Goal: Transaction & Acquisition: Purchase product/service

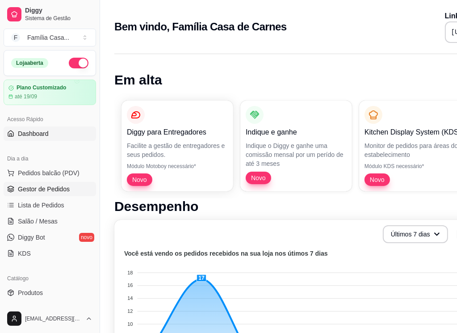
click at [35, 186] on span "Gestor de Pedidos" at bounding box center [44, 189] width 52 height 9
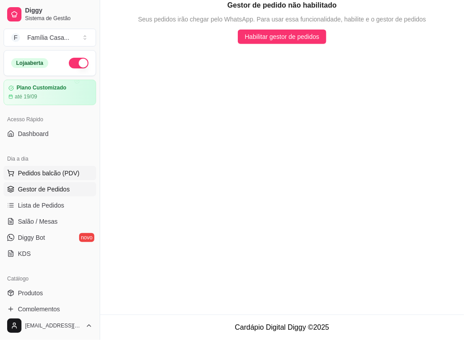
click at [30, 169] on span "Pedidos balcão (PDV)" at bounding box center [49, 173] width 62 height 9
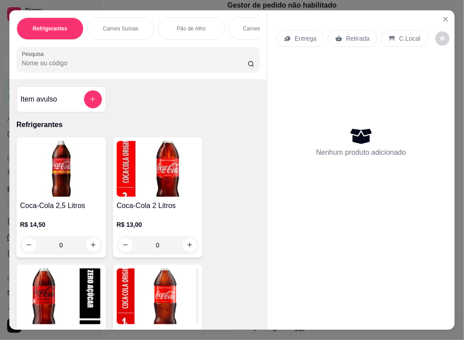
click at [119, 25] on p "Carnes Suínas" at bounding box center [120, 28] width 35 height 7
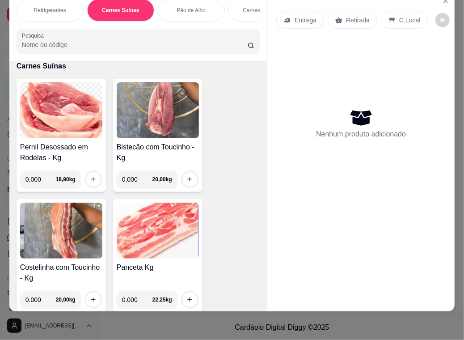
click at [169, 124] on img at bounding box center [158, 110] width 82 height 56
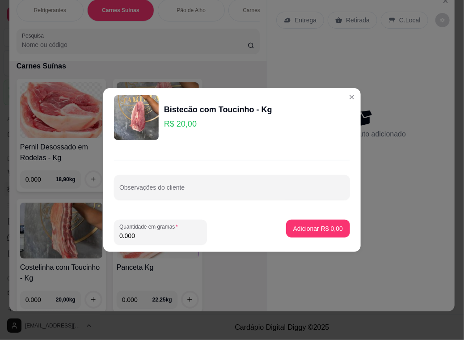
click at [135, 234] on input "0.000" at bounding box center [160, 235] width 82 height 9
type input "3.000"
click at [306, 225] on p "Adicionar R$ 60,00" at bounding box center [317, 228] width 52 height 8
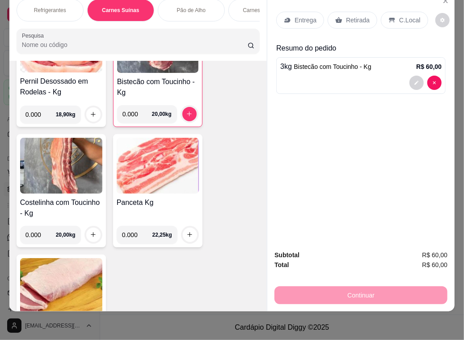
scroll to position [1935, 0]
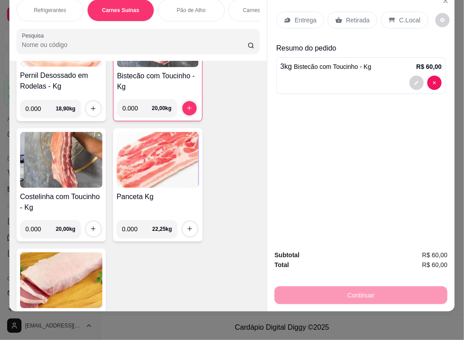
click at [45, 155] on img at bounding box center [61, 160] width 82 height 56
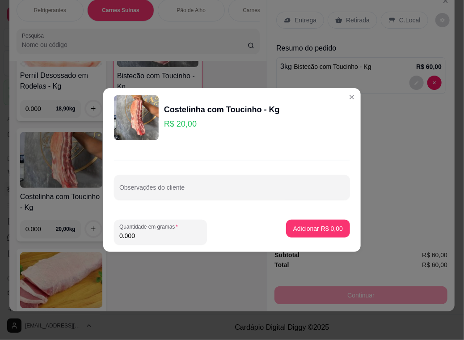
click at [138, 236] on input "0.000" at bounding box center [160, 235] width 82 height 9
type input "3.000"
click at [301, 228] on p "Adicionar R$ 60,00" at bounding box center [317, 228] width 52 height 8
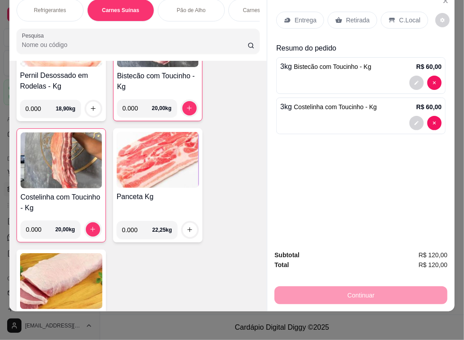
click at [286, 17] on icon at bounding box center [288, 19] width 6 height 5
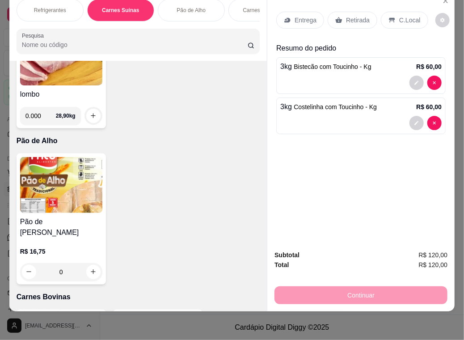
scroll to position [1980, 0]
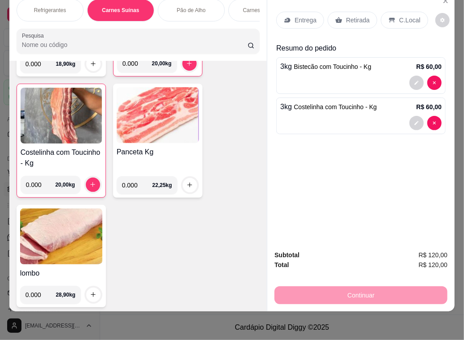
click at [245, 7] on p "Carnes Bovinas" at bounding box center [262, 10] width 38 height 7
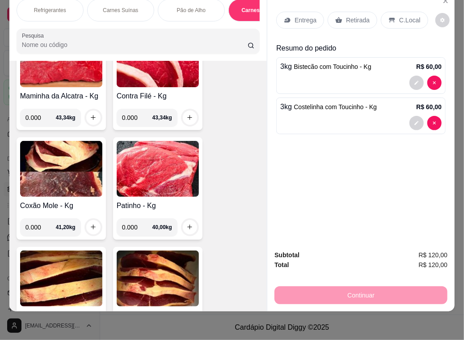
scroll to position [2736, 0]
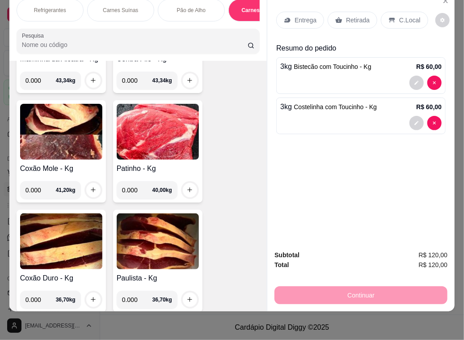
click at [285, 17] on icon at bounding box center [288, 19] width 6 height 5
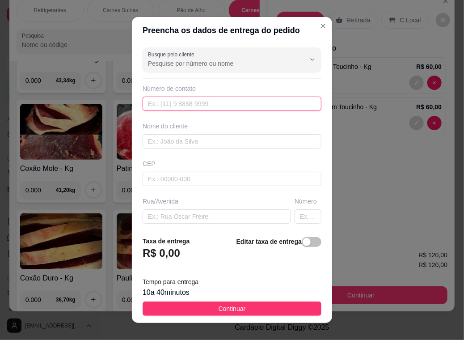
click at [199, 105] on input "text" at bounding box center [232, 104] width 179 height 14
type input "[PHONE_NUMBER]"
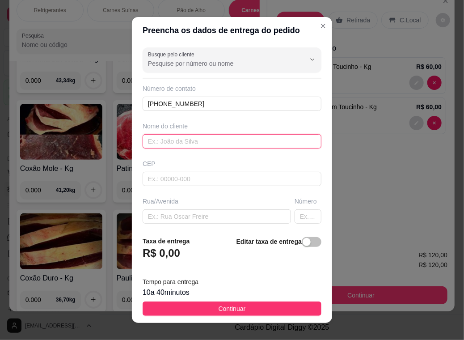
click at [193, 134] on input "text" at bounding box center [232, 141] width 179 height 14
type input "[PERSON_NAME]"
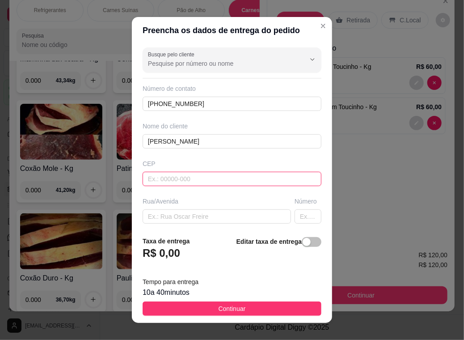
click at [176, 176] on input "text" at bounding box center [232, 179] width 179 height 14
type input "44930000"
type input "Presidente [PERSON_NAME]"
type input "44930000"
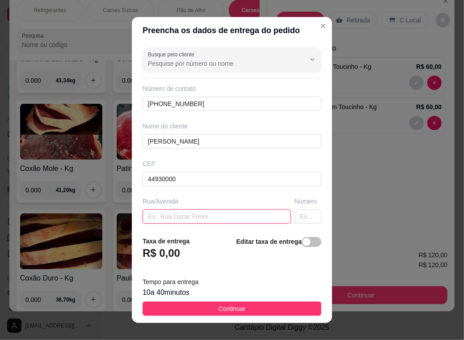
click at [163, 216] on input "text" at bounding box center [217, 216] width 148 height 14
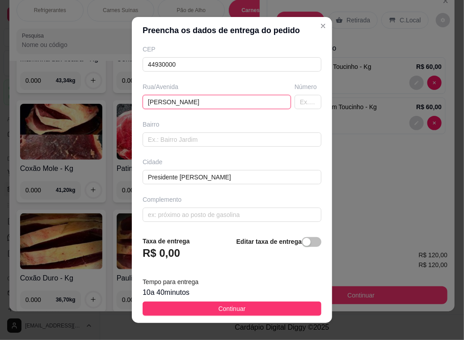
scroll to position [114, 0]
type input "[PERSON_NAME]"
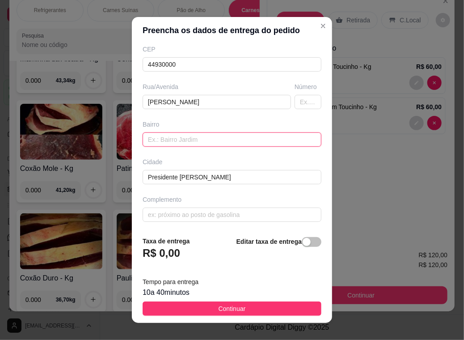
click at [172, 140] on input "text" at bounding box center [232, 139] width 179 height 14
type input "v"
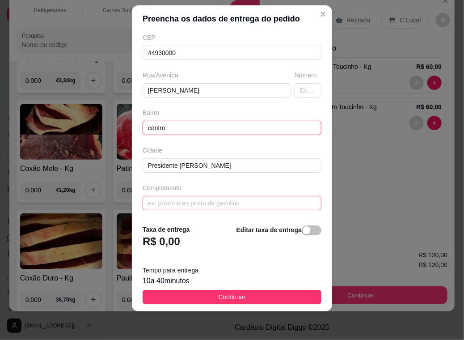
type input "centro"
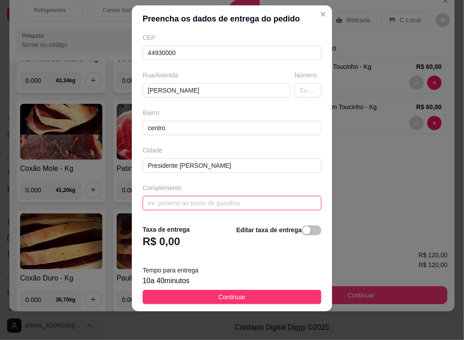
drag, startPoint x: 152, startPoint y: 204, endPoint x: 152, endPoint y: 199, distance: 4.9
click at [152, 203] on input "text" at bounding box center [232, 203] width 179 height 14
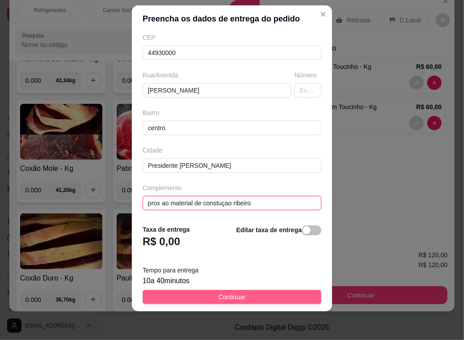
type input "prox ao material de constuçao ribeiro"
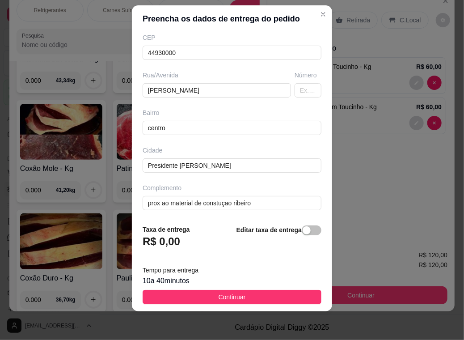
drag, startPoint x: 229, startPoint y: 296, endPoint x: 229, endPoint y: 289, distance: 6.7
click at [229, 296] on span "Continuar" at bounding box center [232, 297] width 27 height 10
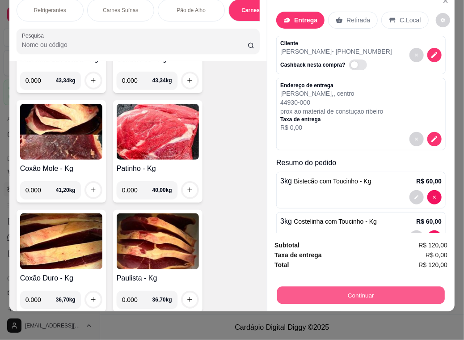
click at [375, 287] on button "Continuar" at bounding box center [361, 295] width 168 height 17
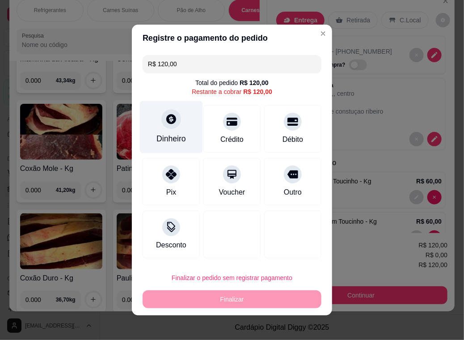
click at [163, 130] on div "Dinheiro" at bounding box center [171, 127] width 63 height 52
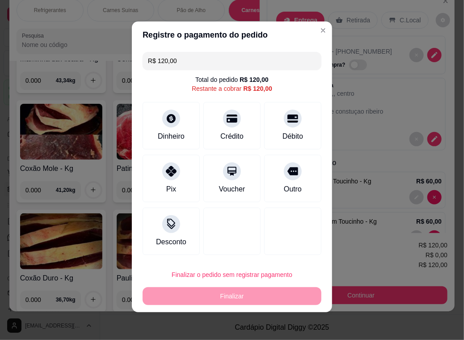
scroll to position [4, 0]
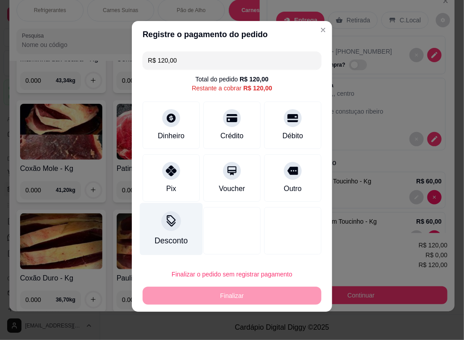
click at [170, 228] on div at bounding box center [171, 221] width 20 height 20
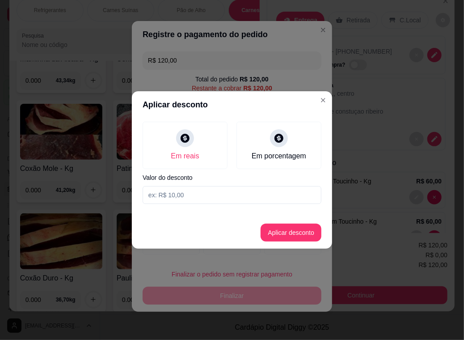
drag, startPoint x: 182, startPoint y: 196, endPoint x: 159, endPoint y: 197, distance: 22.8
click at [159, 197] on input at bounding box center [232, 195] width 179 height 18
type input "12,00"
click at [311, 230] on button "Aplicar desconto" at bounding box center [291, 233] width 61 height 18
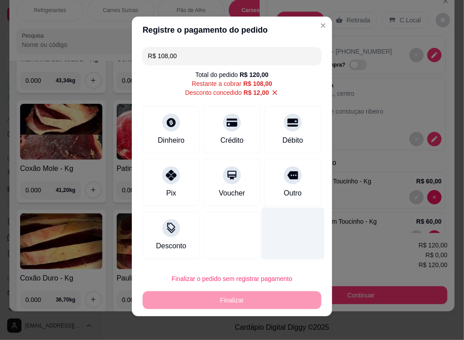
scroll to position [0, 0]
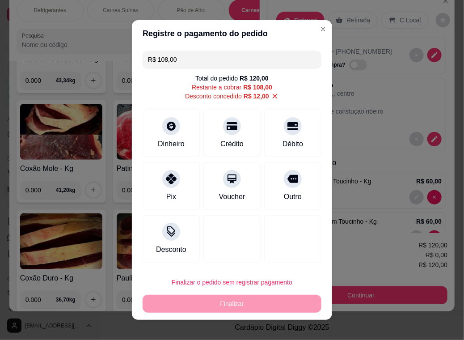
click at [246, 299] on div "Finalizar o pedido sem registrar pagamento Finalizar" at bounding box center [232, 292] width 179 height 39
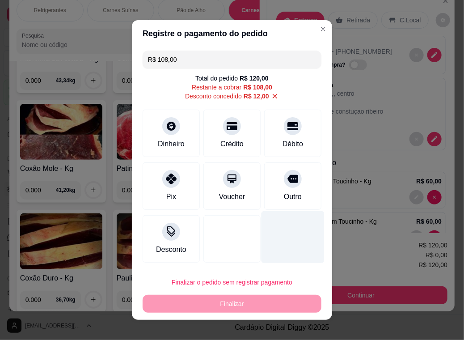
scroll to position [8, 0]
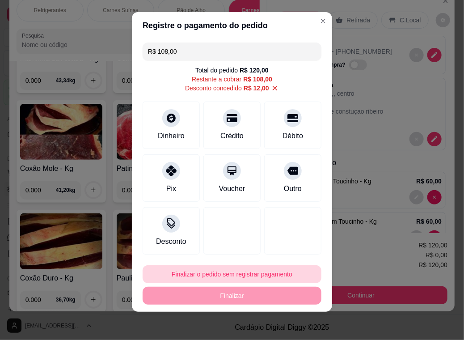
click at [211, 273] on button "Finalizar o pedido sem registrar pagamento" at bounding box center [232, 274] width 179 height 18
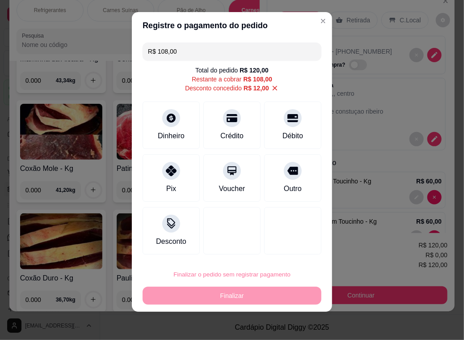
click at [288, 248] on button "Confirmar" at bounding box center [283, 247] width 32 height 13
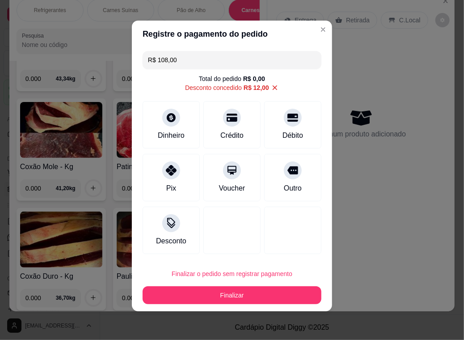
type input "-R$ 12,00"
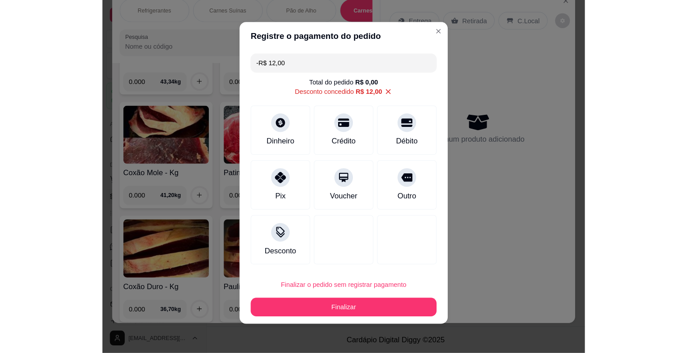
scroll to position [2734, 0]
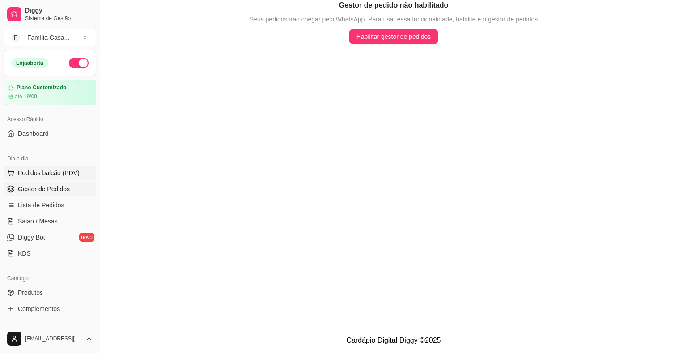
click at [43, 172] on span "Pedidos balcão (PDV)" at bounding box center [49, 173] width 62 height 9
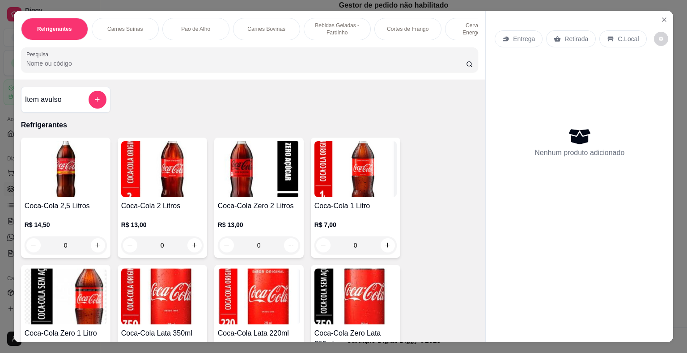
click at [118, 25] on p "Carnes Suínas" at bounding box center [124, 28] width 35 height 7
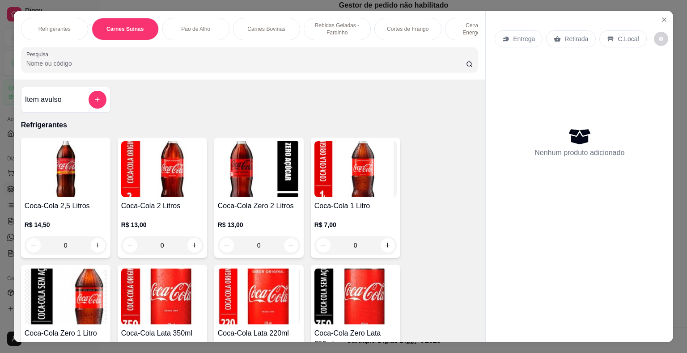
scroll to position [21, 0]
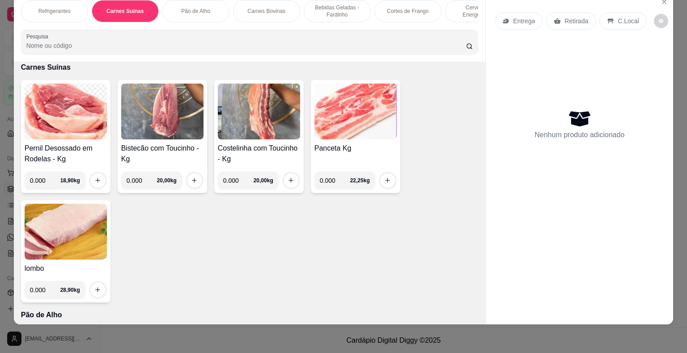
click at [74, 126] on img at bounding box center [66, 112] width 82 height 56
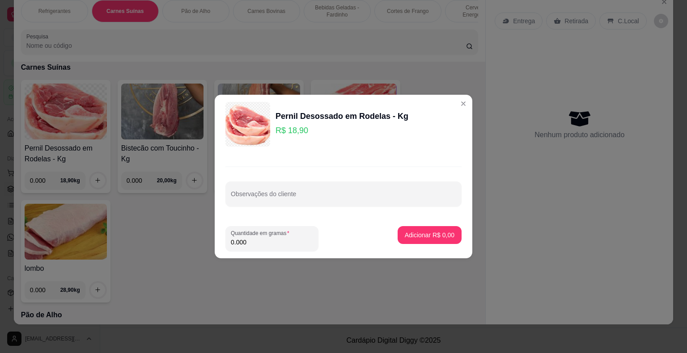
drag, startPoint x: 245, startPoint y: 242, endPoint x: 232, endPoint y: 246, distance: 13.9
click at [232, 246] on input "0.000" at bounding box center [272, 242] width 82 height 9
type input "3.000"
click at [414, 233] on p "Adicionar R$ 56,70" at bounding box center [428, 235] width 52 height 8
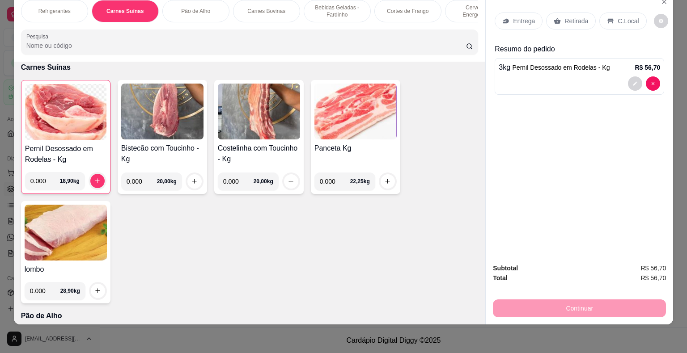
click at [249, 124] on img at bounding box center [259, 112] width 82 height 56
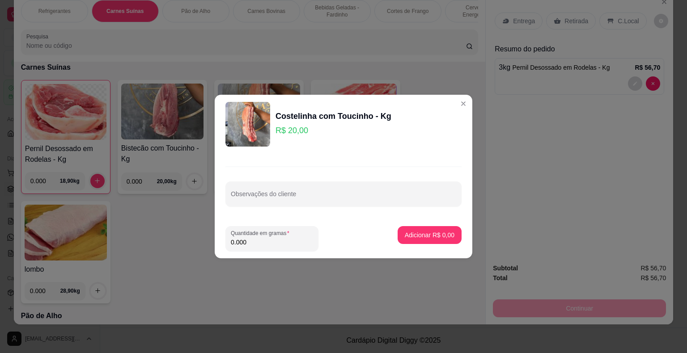
drag, startPoint x: 251, startPoint y: 246, endPoint x: 221, endPoint y: 246, distance: 30.4
click at [220, 246] on footer "Quantidade em gramas 0.000 Adicionar R$ 0,00" at bounding box center [344, 238] width 258 height 39
type input "1.000"
click at [395, 229] on button "Adicionar R$ 20,00" at bounding box center [428, 235] width 66 height 17
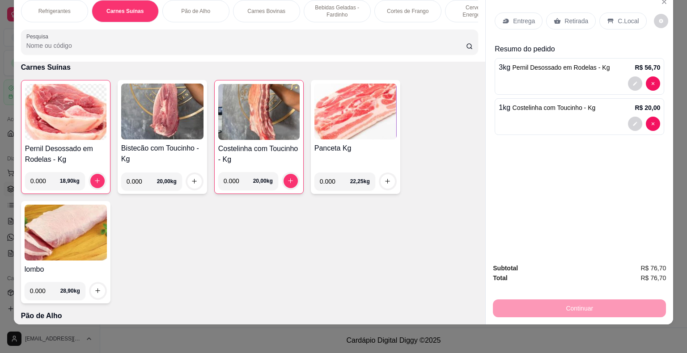
click at [249, 125] on img at bounding box center [258, 112] width 81 height 56
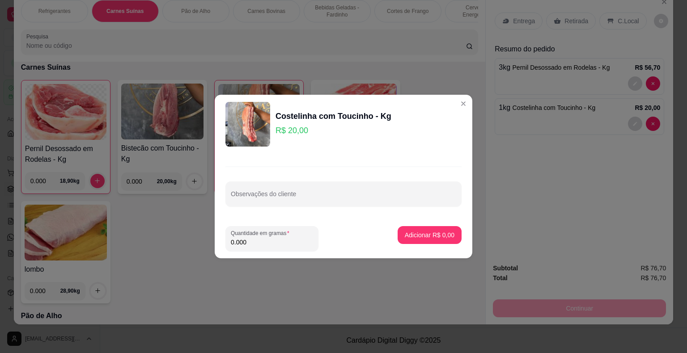
drag, startPoint x: 255, startPoint y: 244, endPoint x: 230, endPoint y: 246, distance: 25.1
click at [230, 246] on div "Quantidade em gramas 0.000" at bounding box center [271, 238] width 93 height 25
type input "1.000"
click at [440, 238] on p "Adicionar R$ 20,00" at bounding box center [428, 235] width 52 height 8
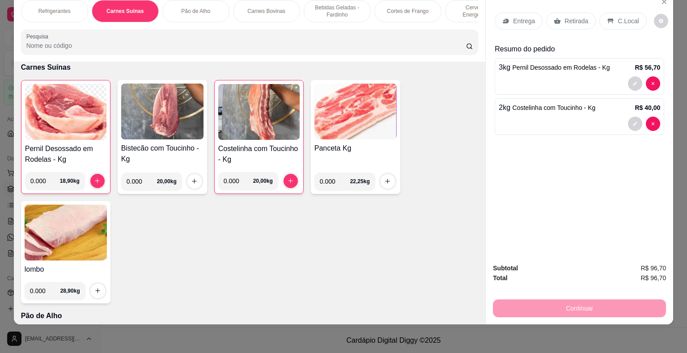
click at [464, 17] on p "Entrega" at bounding box center [524, 21] width 22 height 9
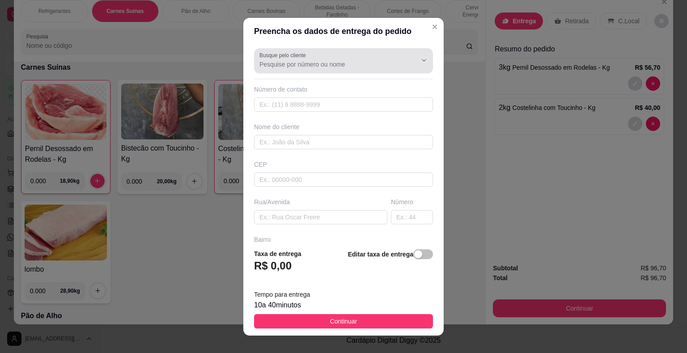
click at [370, 68] on input "Busque pelo cliente" at bounding box center [330, 64] width 143 height 9
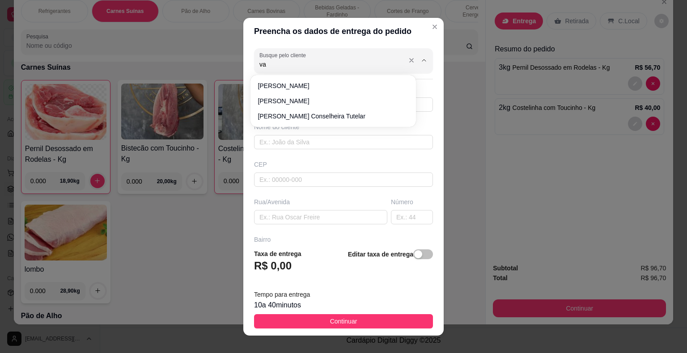
type input "val"
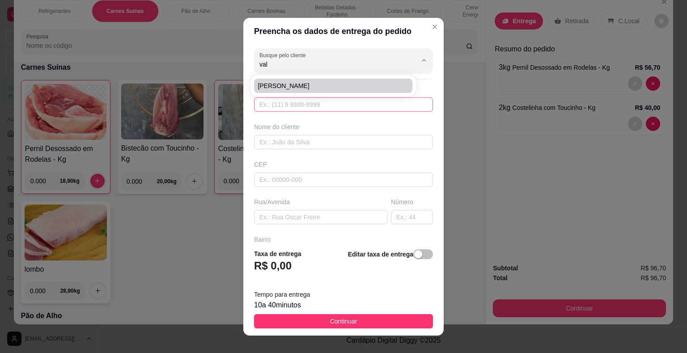
click at [304, 108] on input "text" at bounding box center [343, 104] width 179 height 14
type input "a"
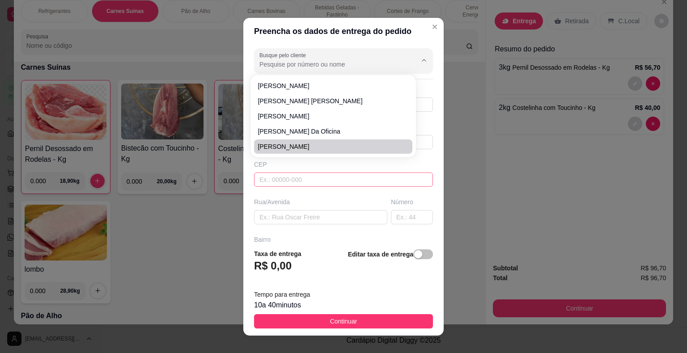
click at [345, 174] on input "text" at bounding box center [343, 180] width 179 height 14
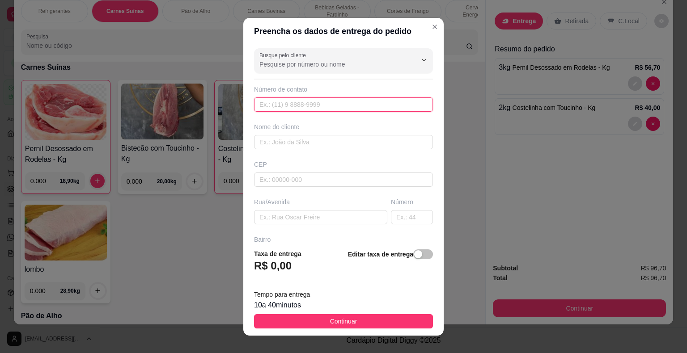
click at [272, 104] on input "text" at bounding box center [343, 104] width 179 height 14
type input "[PHONE_NUMBER]"
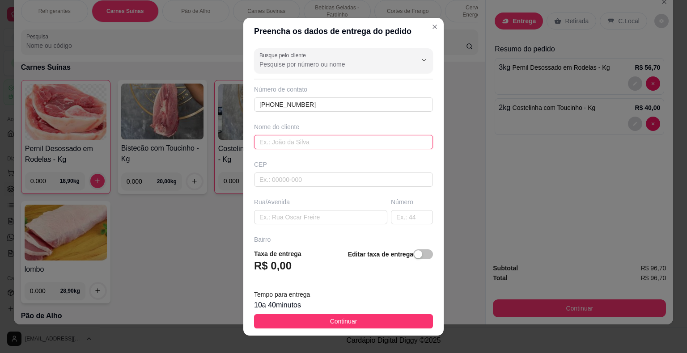
click at [301, 147] on input "text" at bounding box center [343, 142] width 179 height 14
type input "a"
type input "[PERSON_NAME]"
click at [292, 177] on input "text" at bounding box center [343, 180] width 179 height 14
type input "44930000"
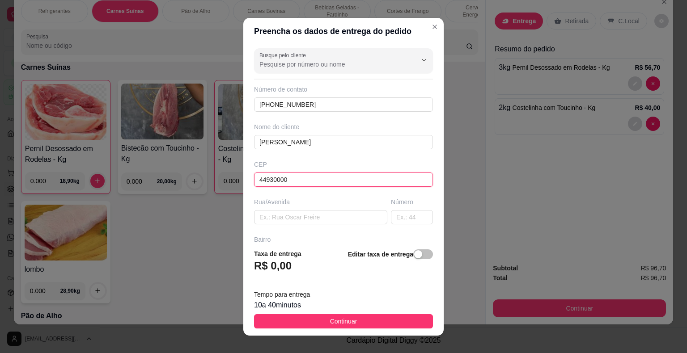
type input "Presidente [PERSON_NAME]"
type input "44930000"
click at [298, 210] on input "text" at bounding box center [320, 217] width 133 height 14
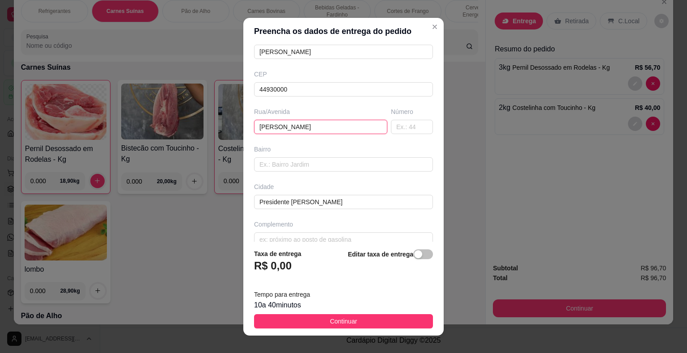
scroll to position [102, 0]
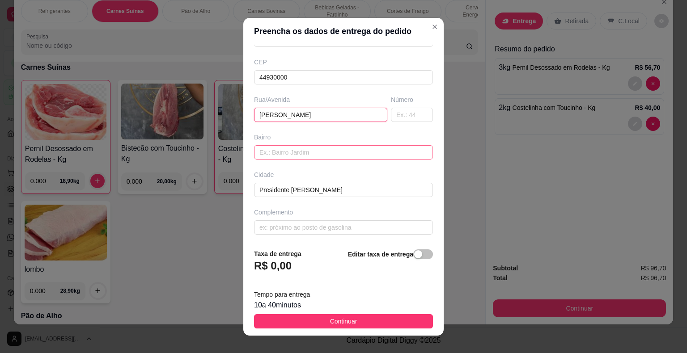
type input "[PERSON_NAME]"
click at [304, 154] on input "text" at bounding box center [343, 152] width 179 height 14
click at [287, 228] on input "text" at bounding box center [343, 227] width 179 height 14
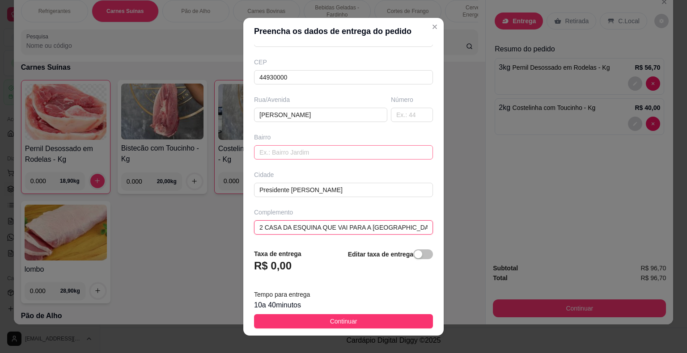
type input "2 CASA DA ESQUINA QUE VAI PARA A [GEOGRAPHIC_DATA]"
click at [272, 151] on input "text" at bounding box center [343, 152] width 179 height 14
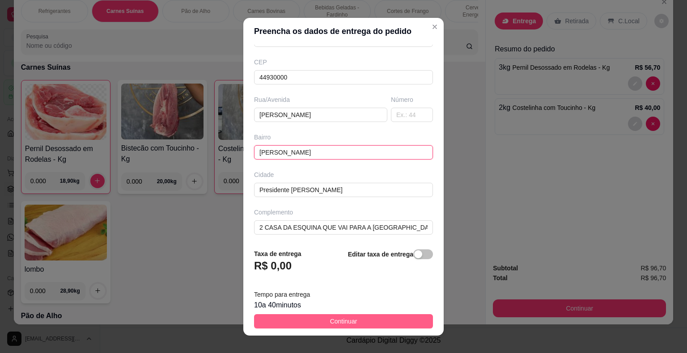
type input "[PERSON_NAME]"
click at [315, 320] on button "Continuar" at bounding box center [343, 321] width 179 height 14
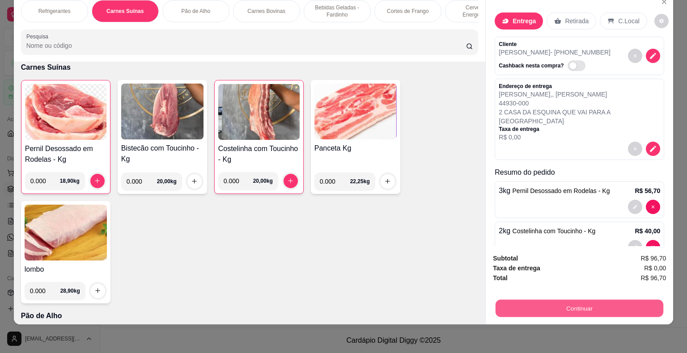
click at [464, 302] on button "Continuar" at bounding box center [579, 308] width 168 height 17
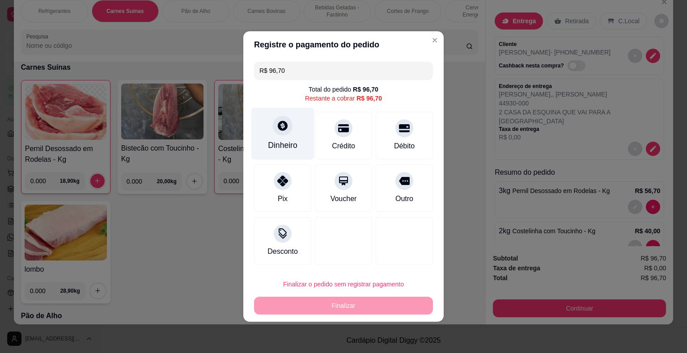
click at [270, 131] on div "Dinheiro" at bounding box center [282, 134] width 63 height 52
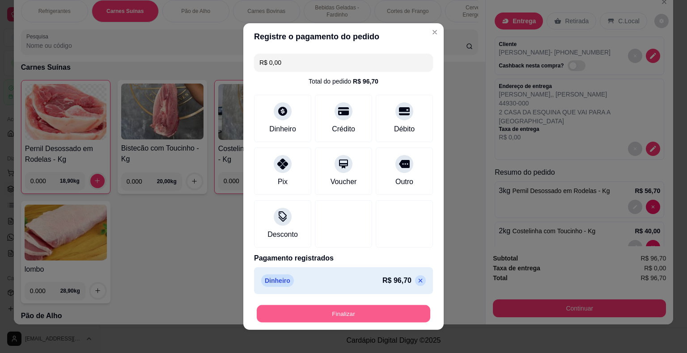
click at [359, 312] on button "Finalizar" at bounding box center [343, 313] width 173 height 17
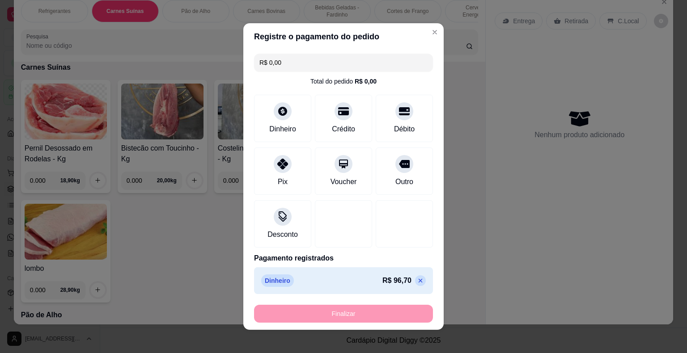
type input "-R$ 96,70"
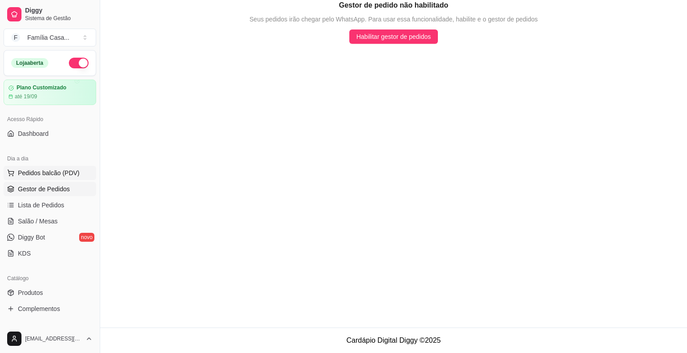
click at [31, 172] on span "Pedidos balcão (PDV)" at bounding box center [49, 173] width 62 height 9
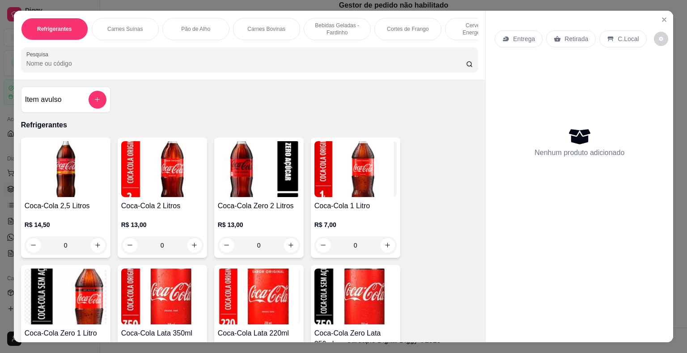
click at [464, 34] on p "Entrega" at bounding box center [524, 38] width 22 height 9
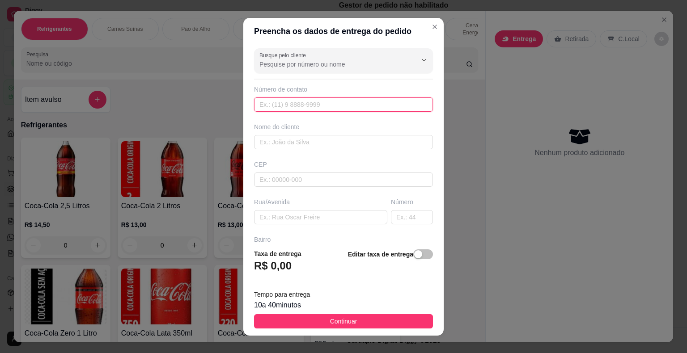
click at [293, 104] on input "text" at bounding box center [343, 104] width 179 height 14
click at [272, 101] on input "[PHONE_NUMBER]" at bounding box center [343, 104] width 179 height 14
type input "[PHONE_NUMBER]"
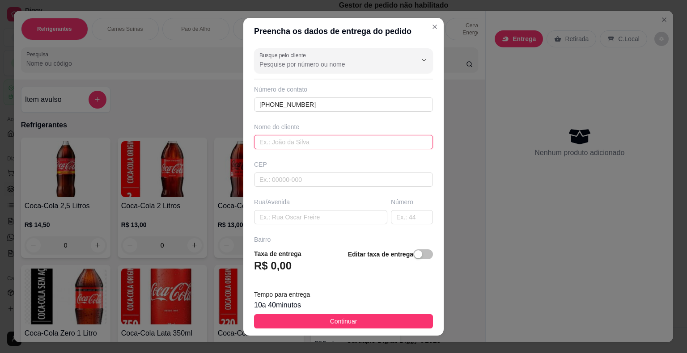
click at [285, 140] on input "text" at bounding box center [343, 142] width 179 height 14
type input "VALDINHA"
click at [279, 182] on input "text" at bounding box center [343, 180] width 179 height 14
type input "44930000"
type input "Presidente [PERSON_NAME]"
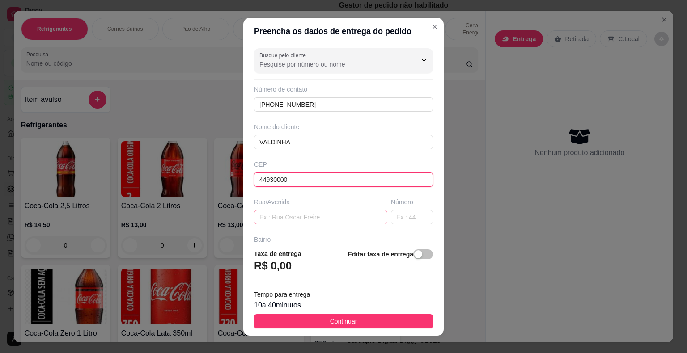
type input "44930000"
click at [288, 219] on input "text" at bounding box center [320, 217] width 133 height 14
type input "C"
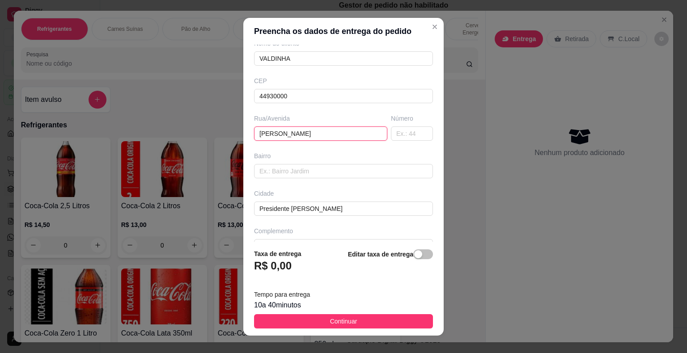
scroll to position [89, 0]
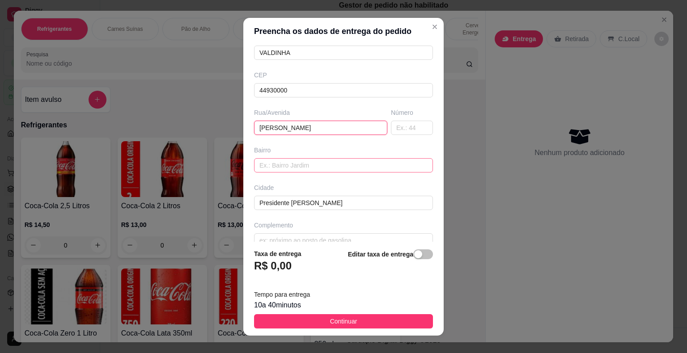
type input "[PERSON_NAME]"
click at [282, 165] on input "text" at bounding box center [343, 165] width 179 height 14
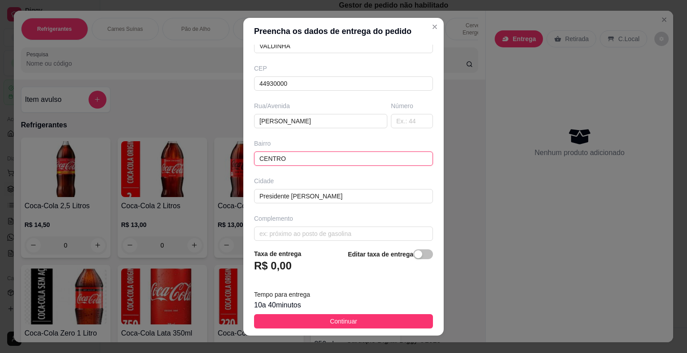
scroll to position [102, 0]
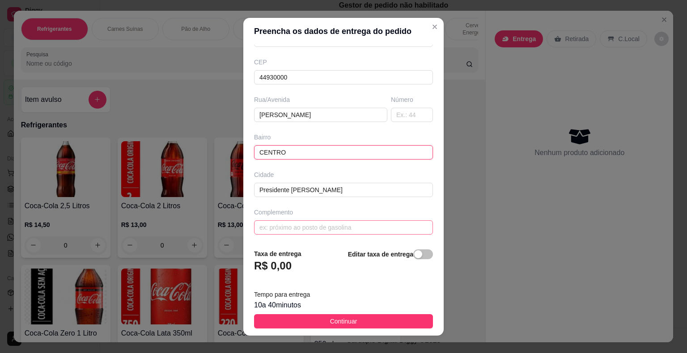
type input "CENTRO"
click at [259, 227] on input "text" at bounding box center [343, 227] width 179 height 14
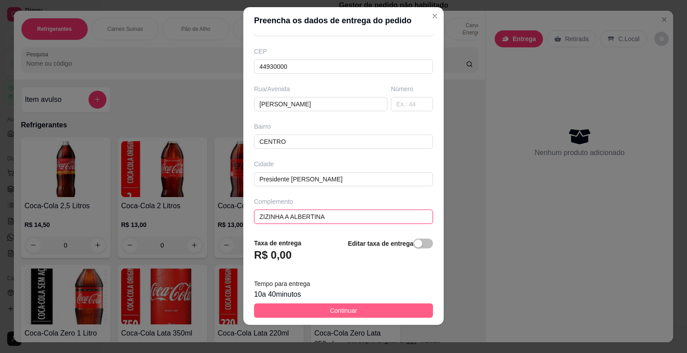
type input "ZIZINHA A ALBERTINA"
click at [337, 314] on span "Continuar" at bounding box center [343, 311] width 27 height 10
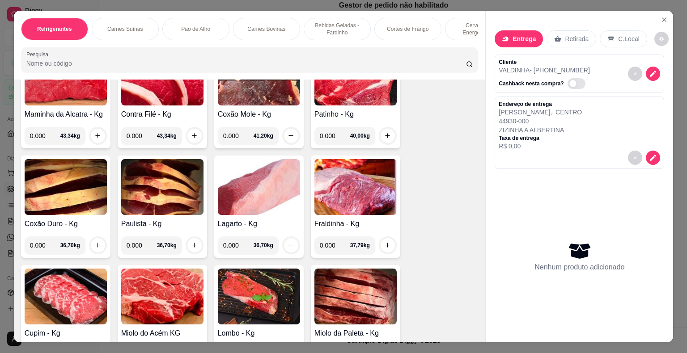
scroll to position [1297, 0]
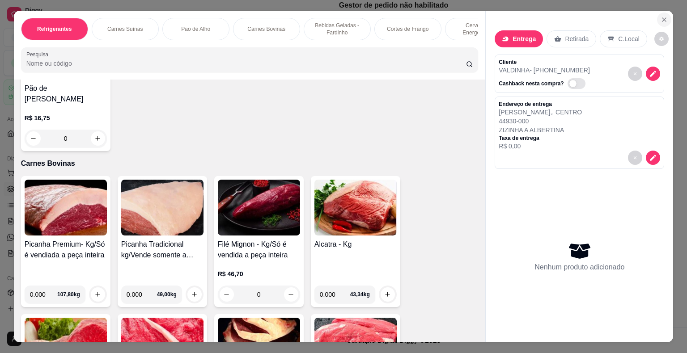
click at [464, 17] on icon "Close" at bounding box center [663, 19] width 7 height 7
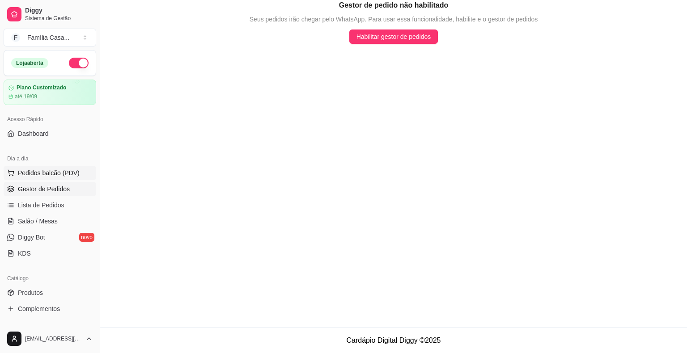
click at [45, 176] on span "Pedidos balcão (PDV)" at bounding box center [49, 173] width 62 height 9
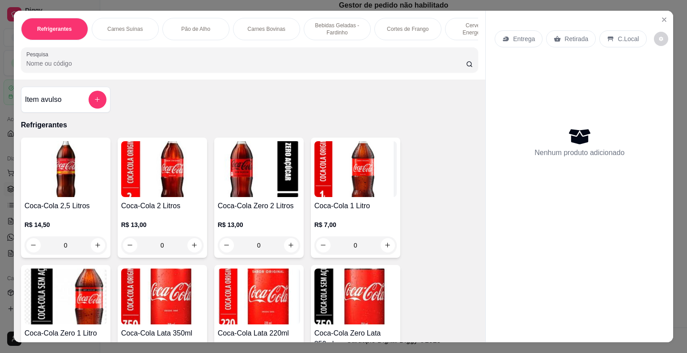
click at [129, 25] on p "Carnes Suínas" at bounding box center [124, 28] width 35 height 7
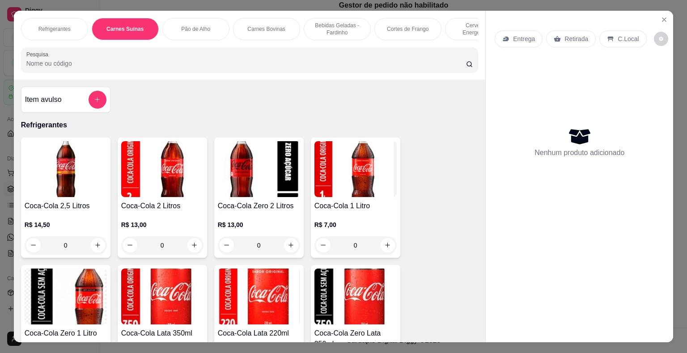
scroll to position [21, 0]
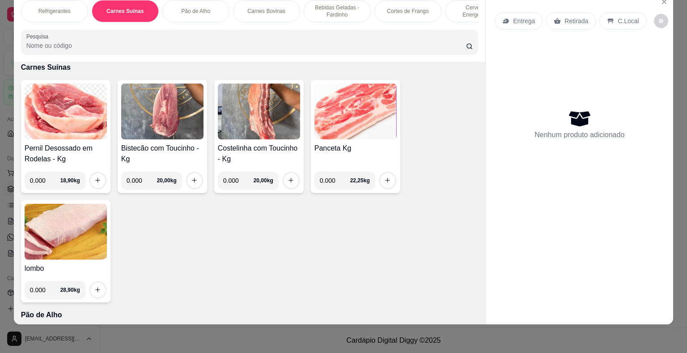
click at [260, 120] on img at bounding box center [259, 112] width 82 height 56
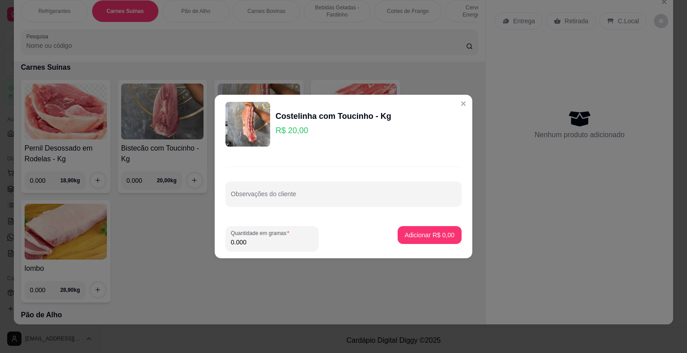
drag, startPoint x: 247, startPoint y: 242, endPoint x: 228, endPoint y: 247, distance: 19.7
click at [228, 247] on div "Quantidade em gramas 0.000" at bounding box center [271, 238] width 93 height 25
type input "1.000"
click at [420, 237] on p "Adicionar R$ 20,00" at bounding box center [427, 235] width 53 height 9
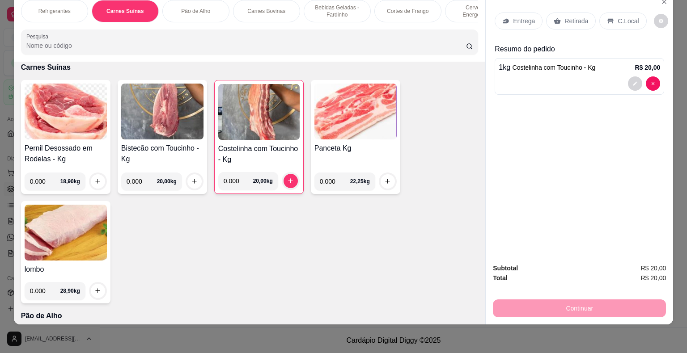
click at [464, 17] on p "Entrega" at bounding box center [524, 21] width 22 height 9
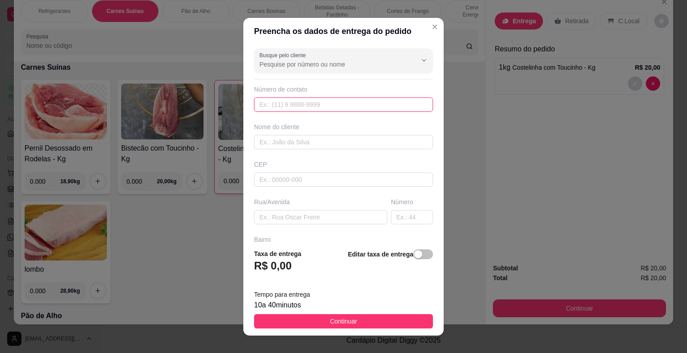
click at [299, 101] on input "text" at bounding box center [343, 104] width 179 height 14
type input "[PHONE_NUMBER]"
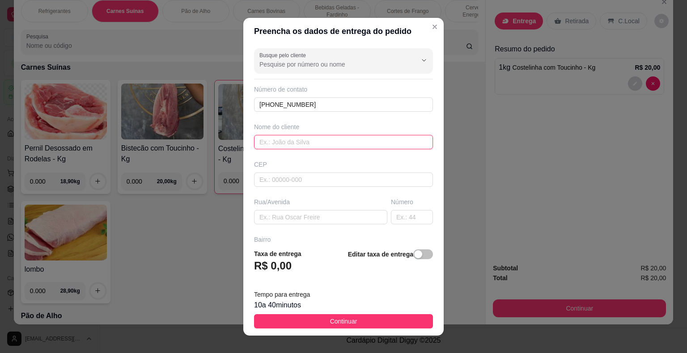
click at [325, 142] on input "text" at bounding box center [343, 142] width 179 height 14
type input "A"
type input "[PERSON_NAME]"
click at [285, 177] on input "text" at bounding box center [343, 180] width 179 height 14
type input "44930000"
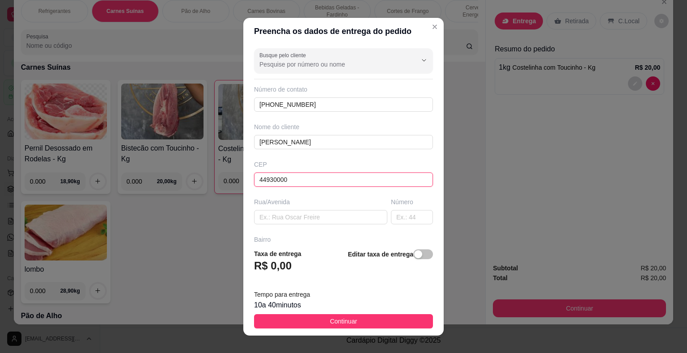
type input "Presidente [PERSON_NAME]"
type input "44930000"
click at [278, 214] on input "text" at bounding box center [320, 217] width 133 height 14
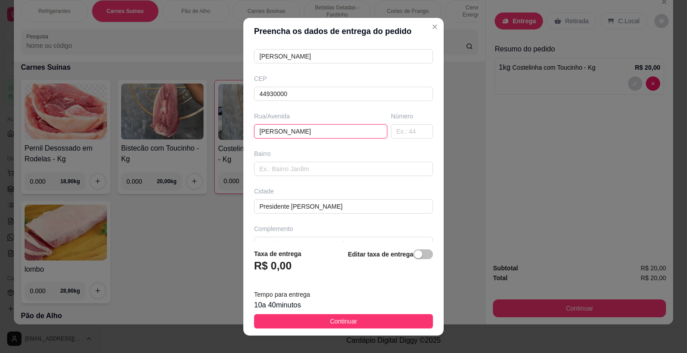
scroll to position [102, 0]
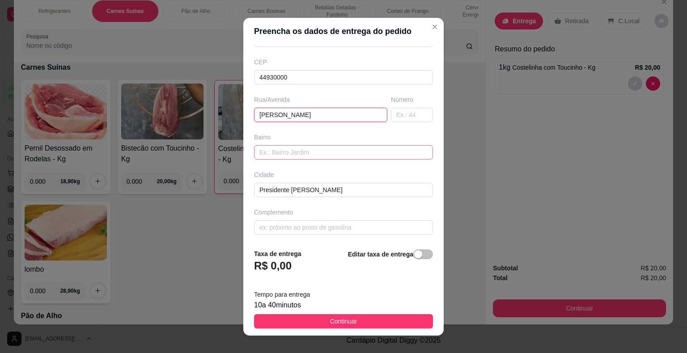
type input "[PERSON_NAME]"
click at [286, 156] on input "text" at bounding box center [343, 152] width 179 height 14
drag, startPoint x: 263, startPoint y: 226, endPoint x: 266, endPoint y: 222, distance: 4.8
click at [263, 226] on input "text" at bounding box center [343, 227] width 179 height 14
click at [394, 112] on input "text" at bounding box center [412, 115] width 42 height 14
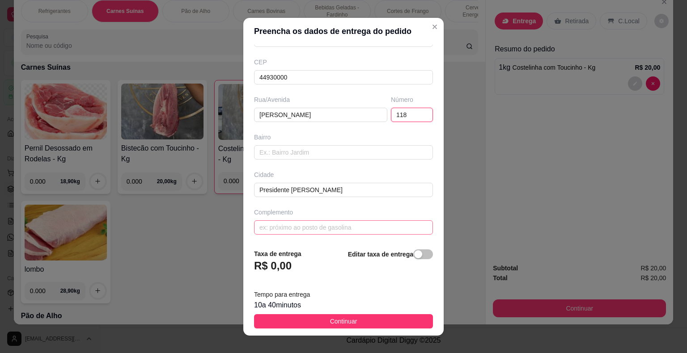
type input "118"
click at [275, 224] on input "text" at bounding box center [343, 227] width 179 height 14
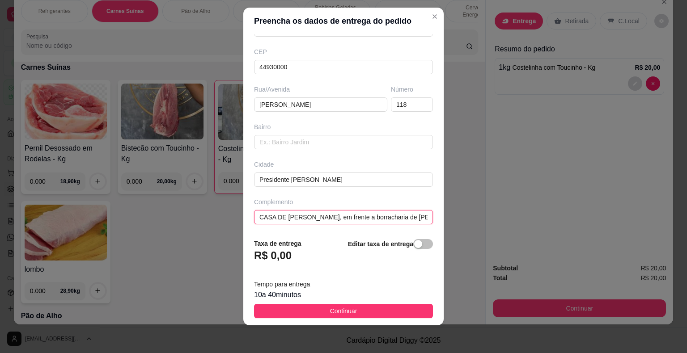
scroll to position [11, 0]
type input "CASA DE [PERSON_NAME], em frente a borracharia de [PERSON_NAME]"
drag, startPoint x: 332, startPoint y: 310, endPoint x: 330, endPoint y: 302, distance: 8.2
click at [333, 310] on span "Continuar" at bounding box center [343, 311] width 27 height 10
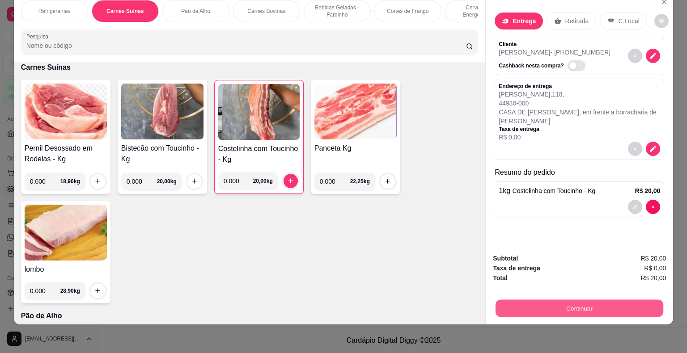
click at [464, 301] on button "Continuar" at bounding box center [579, 308] width 168 height 17
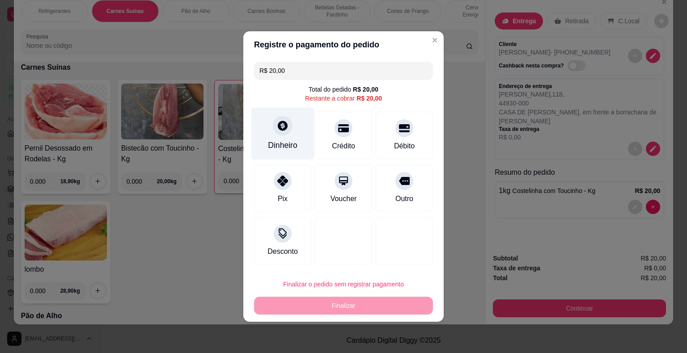
click at [288, 136] on div "Dinheiro" at bounding box center [282, 134] width 63 height 52
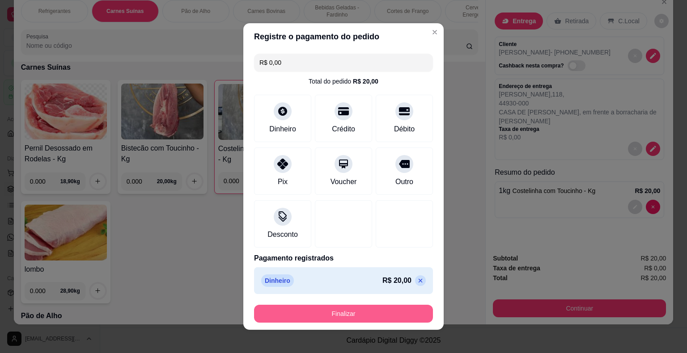
click at [359, 316] on button "Finalizar" at bounding box center [343, 314] width 179 height 18
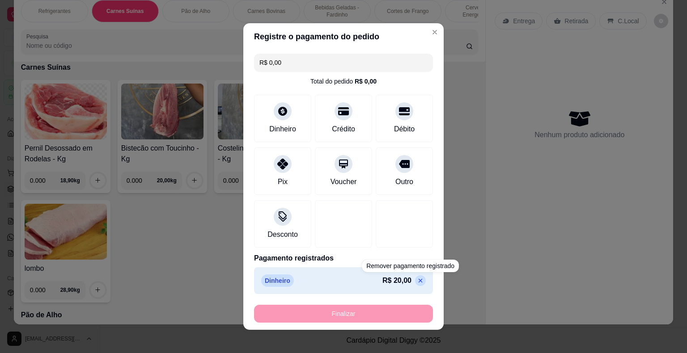
type input "-R$ 20,00"
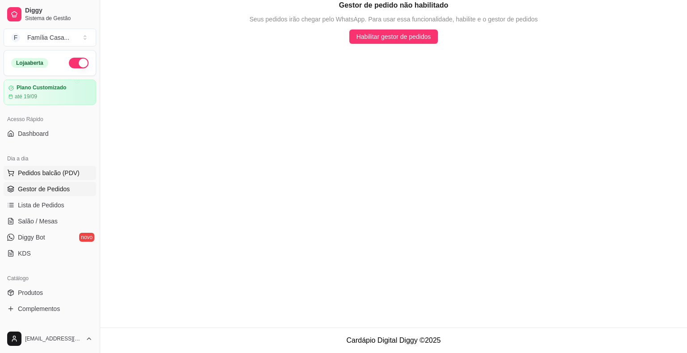
click at [38, 173] on span "Pedidos balcão (PDV)" at bounding box center [49, 173] width 62 height 9
